Goal: Check status: Check status

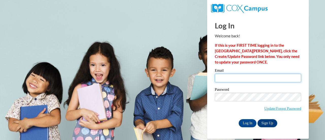
click at [243, 77] on input "Email" at bounding box center [258, 78] width 86 height 9
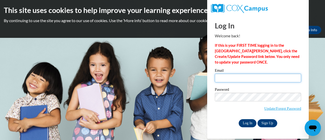
type input "cadams@waupun.k12.wi.us"
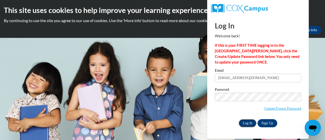
click at [245, 123] on input "Log In" at bounding box center [247, 123] width 18 height 8
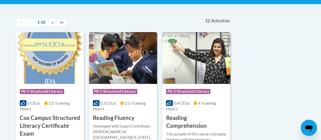
scroll to position [51, 0]
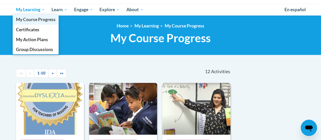
click at [30, 20] on span "My Course Progress" at bounding box center [36, 19] width 40 height 5
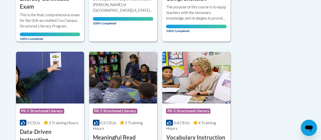
scroll to position [279, 0]
